Goal: Task Accomplishment & Management: Use online tool/utility

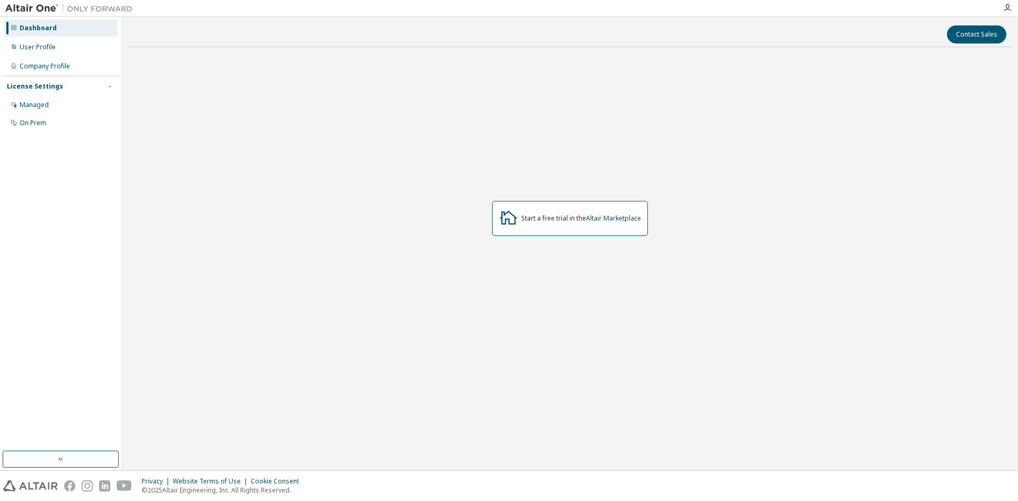
click at [612, 208] on div "Start a free trial in the Altair Marketplace" at bounding box center [570, 218] width 156 height 35
